Goal: Communication & Community: Ask a question

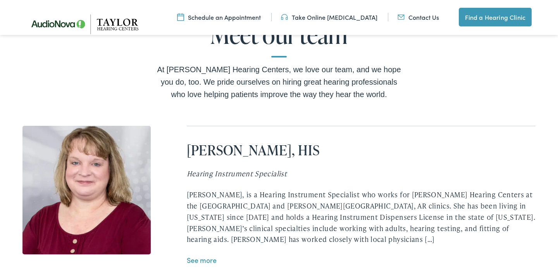
scroll to position [1613, 0]
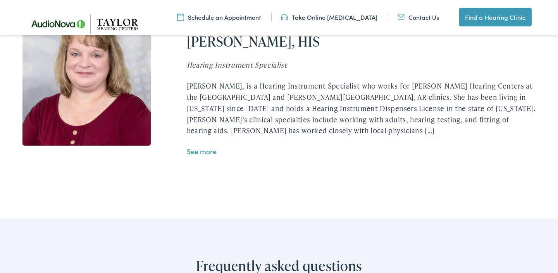
click at [202, 146] on link "See more" at bounding box center [202, 151] width 30 height 10
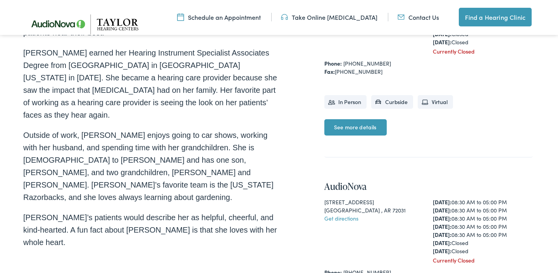
scroll to position [339, 0]
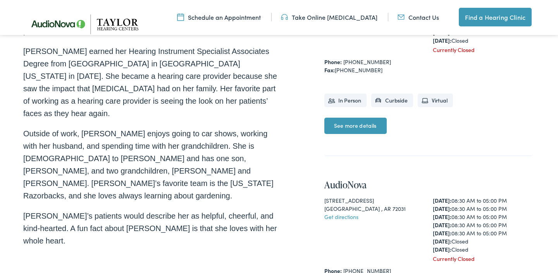
click at [360, 124] on link "See more details" at bounding box center [356, 125] width 62 height 16
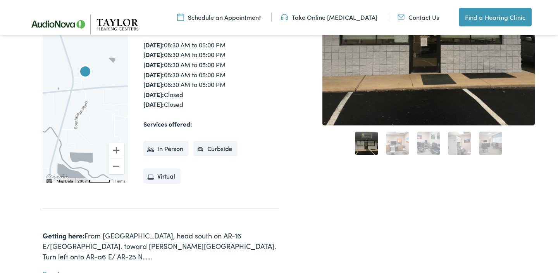
scroll to position [197, 0]
click at [165, 147] on li "In Person" at bounding box center [165, 149] width 45 height 16
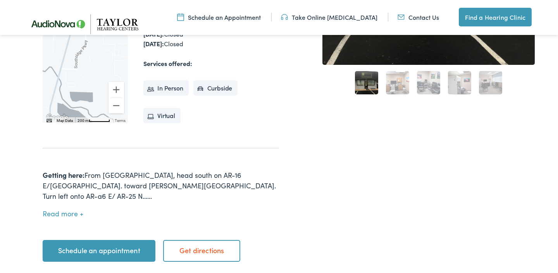
scroll to position [257, 0]
click at [420, 17] on link "Contact Us" at bounding box center [418, 17] width 41 height 9
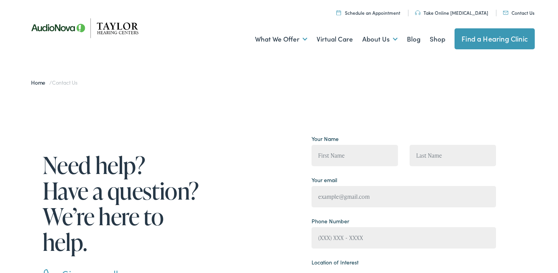
scroll to position [3, 0]
type input "laura"
type input "Whybrew"
type input "laurawhybrew@yahoo.com"
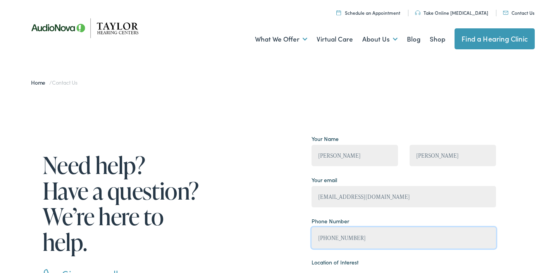
type input "(502) 120-6147"
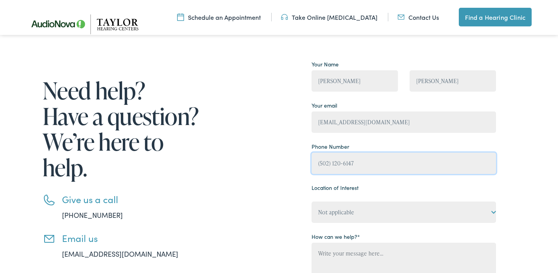
scroll to position [85, 0]
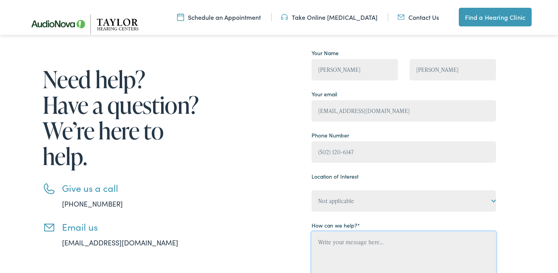
click at [320, 245] on textarea "Contact form" at bounding box center [404, 278] width 185 height 95
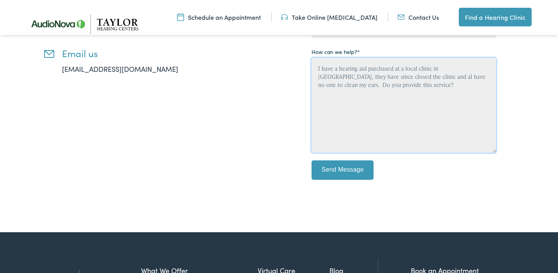
scroll to position [270, 0]
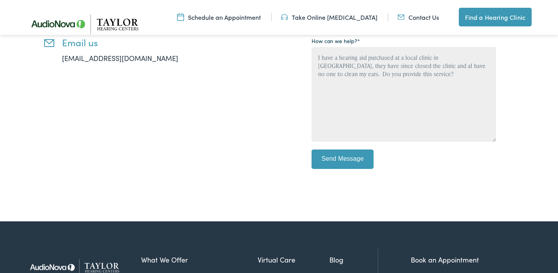
click at [359, 160] on input "Send Message" at bounding box center [343, 158] width 62 height 19
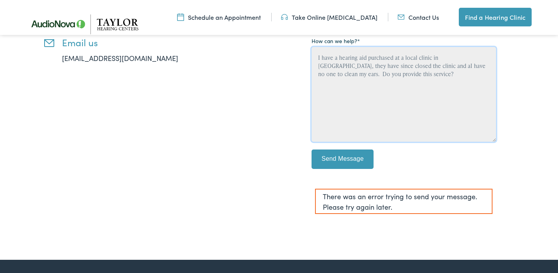
click at [388, 66] on textarea "I have a hearing aid purchased at a local clinic in Heber, they have since clos…" at bounding box center [404, 94] width 185 height 95
type textarea "I have a hearing aid purchased at a local clinic in Heber, they have since clos…"
click at [345, 157] on input "Send Message" at bounding box center [343, 158] width 62 height 19
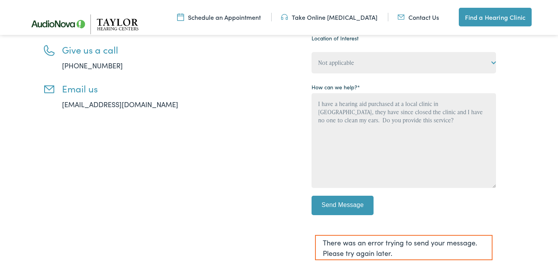
scroll to position [221, 0]
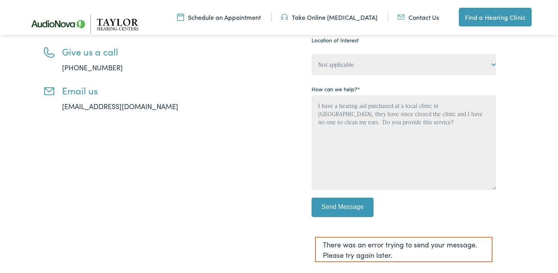
click at [184, 18] on img at bounding box center [180, 17] width 7 height 9
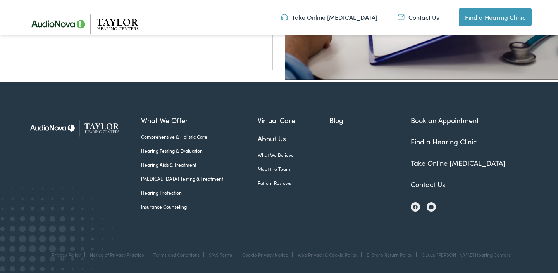
scroll to position [315, 0]
